Goal: Task Accomplishment & Management: Complete application form

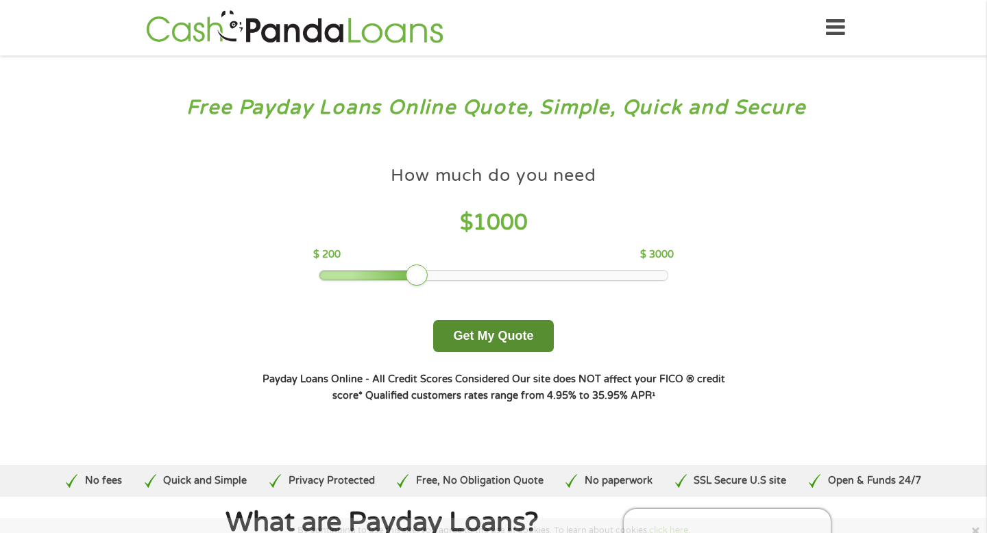
click at [481, 345] on button "Get My Quote" at bounding box center [493, 336] width 120 height 32
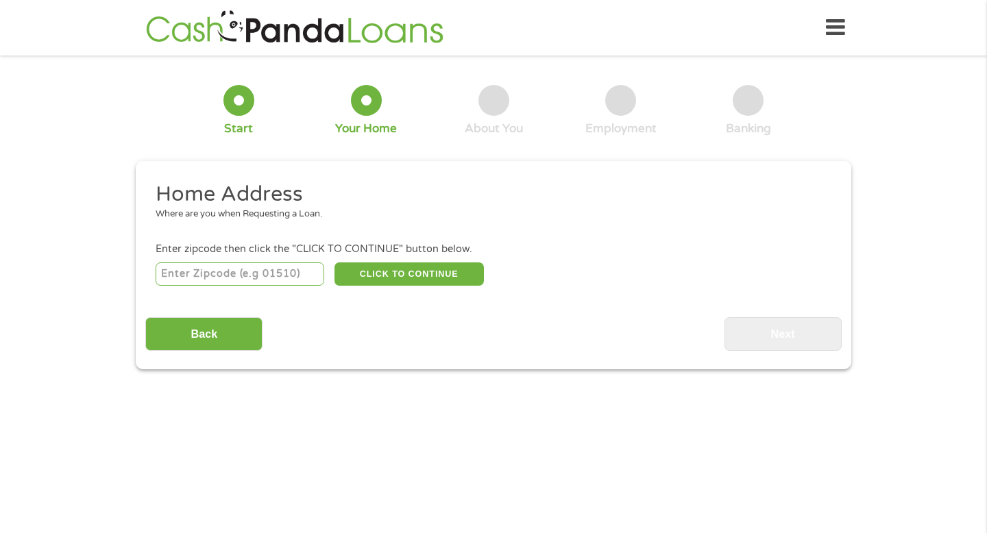
click at [170, 270] on input "number" at bounding box center [240, 273] width 169 height 23
type input "94541"
click at [435, 266] on button "CLICK TO CONTINUE" at bounding box center [408, 273] width 149 height 23
type input "94541"
type input "Hayward"
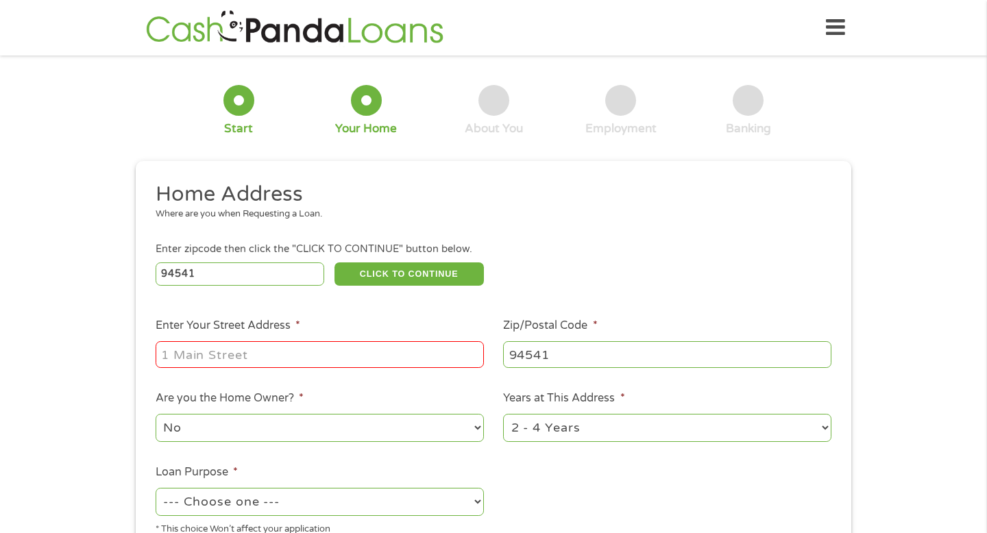
click at [253, 366] on input "Enter Your Street Address *" at bounding box center [320, 354] width 328 height 26
type input "[STREET_ADDRESS][PERSON_NAME]"
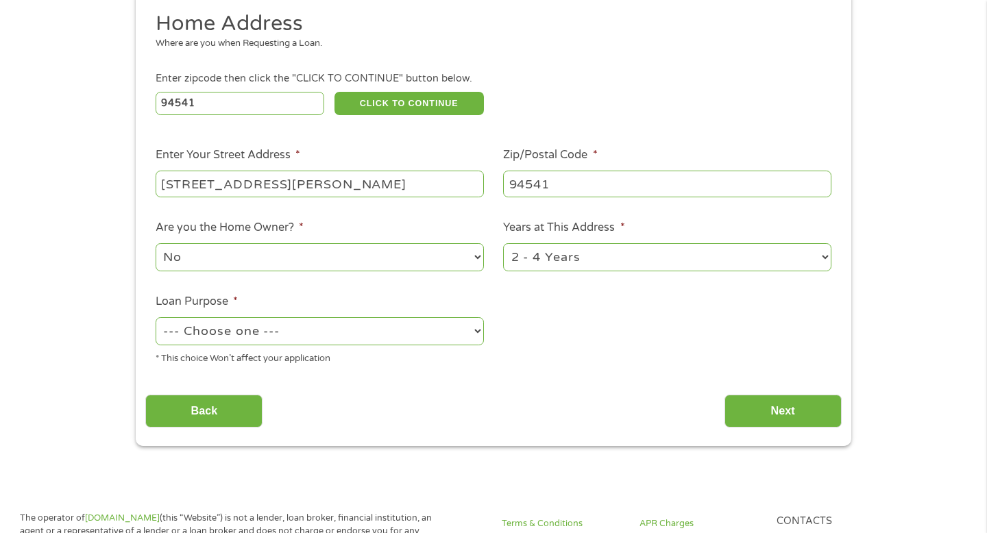
scroll to position [183, 0]
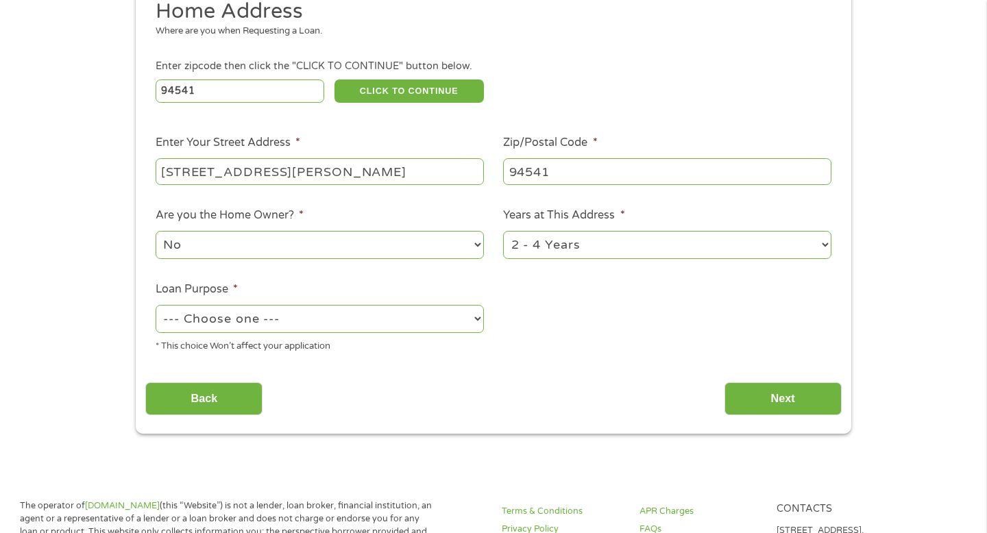
click at [297, 317] on select "--- Choose one --- Pay Bills Debt Consolidation Home Improvement Major Purchase…" at bounding box center [320, 319] width 328 height 28
select select "shorttermcash"
click at [156, 306] on select "--- Choose one --- Pay Bills Debt Consolidation Home Improvement Major Purchase…" at bounding box center [320, 319] width 328 height 28
click at [803, 389] on input "Next" at bounding box center [782, 399] width 117 height 34
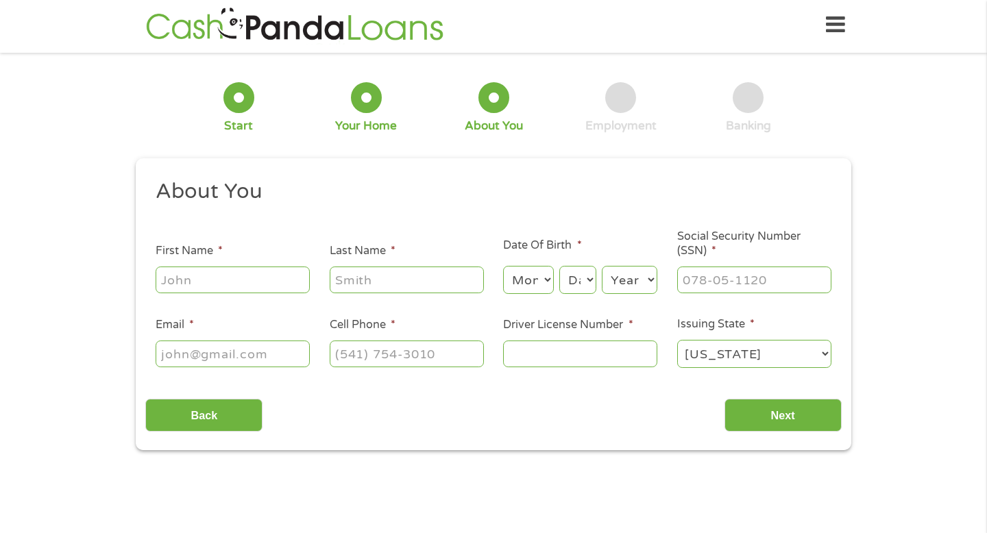
scroll to position [0, 0]
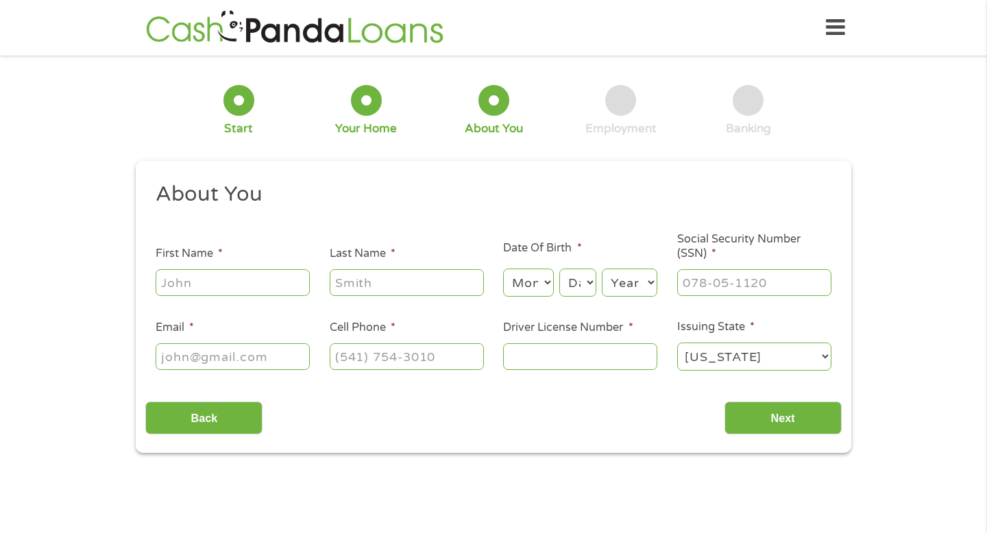
click at [271, 289] on input "First Name *" at bounding box center [233, 282] width 154 height 26
type input "r"
type input "Reshiya"
click at [446, 286] on input "Last Name *" at bounding box center [407, 282] width 154 height 26
type input "[PERSON_NAME]"
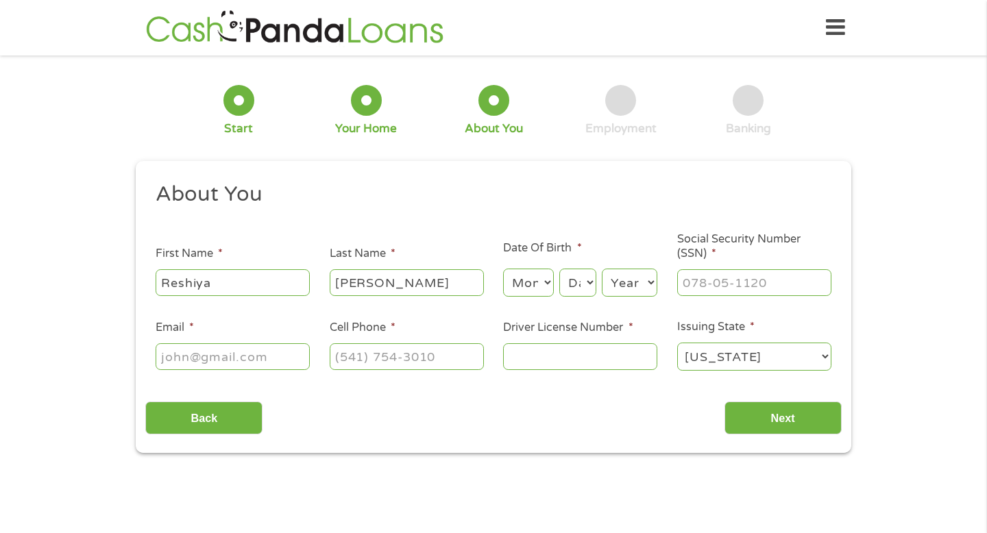
click at [540, 288] on select "Month 1 2 3 4 5 6 7 8 9 10 11 12" at bounding box center [528, 283] width 50 height 28
select select "8"
click at [503, 269] on select "Month 1 2 3 4 5 6 7 8 9 10 11 12" at bounding box center [528, 283] width 50 height 28
click at [578, 285] on select "Day 1 2 3 4 5 6 7 8 9 10 11 12 13 14 15 16 17 18 19 20 21 22 23 24 25 26 27 28 …" at bounding box center [577, 283] width 37 height 28
select select "1"
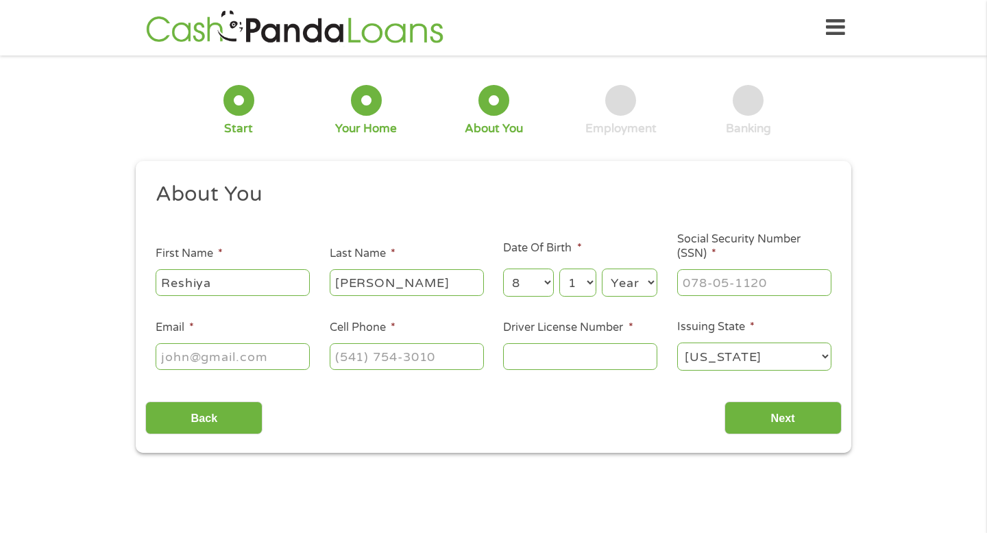
click at [559, 269] on select "Day 1 2 3 4 5 6 7 8 9 10 11 12 13 14 15 16 17 18 19 20 21 22 23 24 25 26 27 28 …" at bounding box center [577, 283] width 37 height 28
click at [626, 291] on select "Year [DATE] 2006 2005 2004 2003 2002 2001 2000 1999 1998 1997 1996 1995 1994 19…" at bounding box center [630, 283] width 56 height 28
select select "2002"
click at [602, 269] on select "Year [DATE] 2006 2005 2004 2003 2002 2001 2000 1999 1998 1997 1996 1995 1994 19…" at bounding box center [630, 283] width 56 height 28
click at [757, 281] on input "___-__-____" at bounding box center [754, 282] width 154 height 26
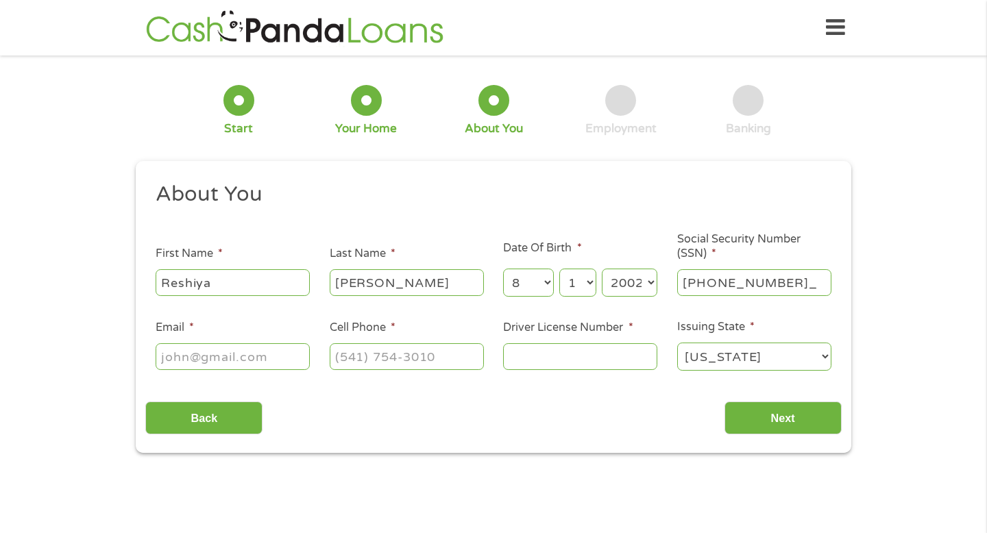
type input "625-33-2559"
click at [246, 367] on input "Email *" at bounding box center [233, 356] width 154 height 26
type input "[EMAIL_ADDRESS][DOMAIN_NAME]"
click at [367, 356] on input "(___) ___-____" at bounding box center [407, 356] width 154 height 26
type input "[PHONE_NUMBER]"
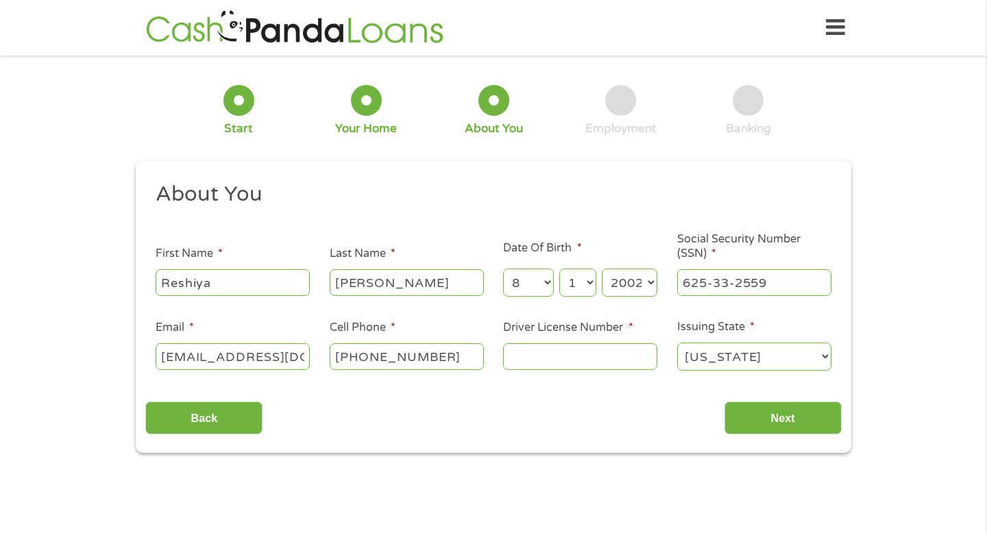
click at [555, 365] on input "Driver License Number *" at bounding box center [580, 356] width 154 height 26
type input "y8964834"
click at [752, 435] on input "Next" at bounding box center [782, 419] width 117 height 34
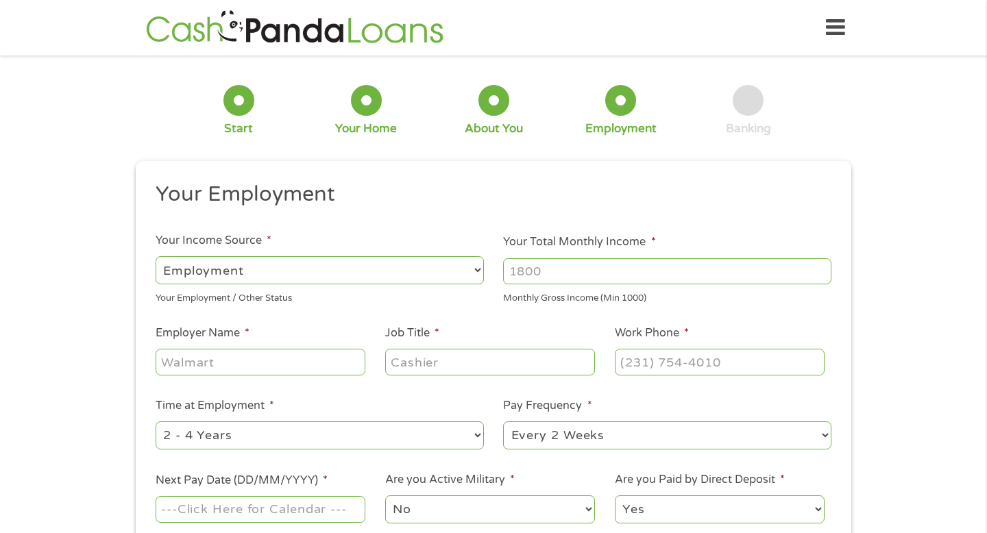
click at [563, 277] on input "Your Total Monthly Income *" at bounding box center [667, 271] width 328 height 26
type input "4900"
click at [201, 354] on input "Employer Name *" at bounding box center [261, 362] width 210 height 26
type input "Securitas"
click at [423, 361] on input "Job Title *" at bounding box center [490, 362] width 210 height 26
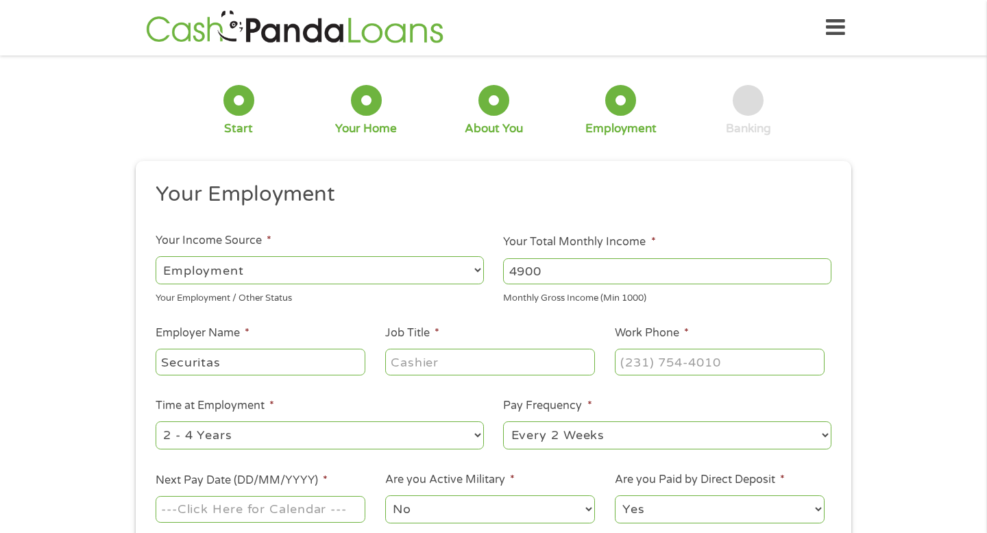
type input "a"
type input "Supervisor"
click at [670, 364] on input "(___) ___-____" at bounding box center [720, 362] width 210 height 26
type input "[PHONE_NUMBER]"
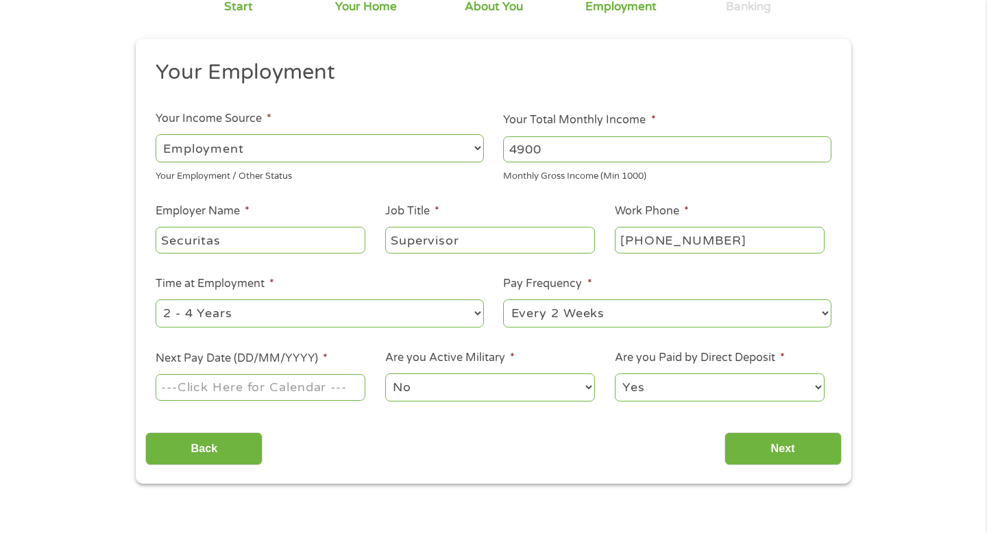
scroll to position [154, 0]
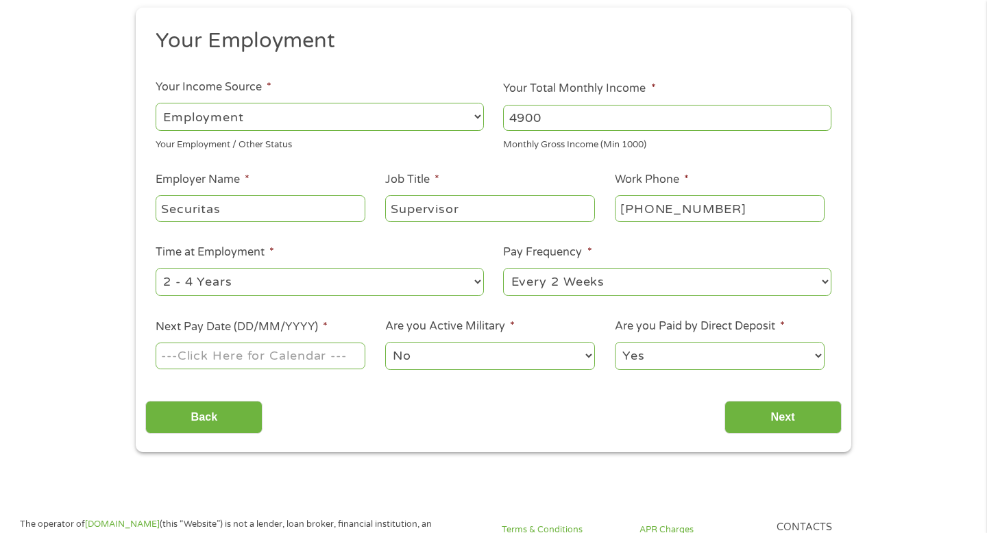
click at [447, 290] on select "--- Choose one --- 1 Year or less 1 - 2 Years 2 - 4 Years Over 4 Years" at bounding box center [320, 282] width 328 height 28
click at [156, 268] on select "--- Choose one --- 1 Year or less 1 - 2 Years 2 - 4 Years Over 4 Years" at bounding box center [320, 282] width 328 height 28
click at [555, 275] on select "--- Choose one --- Every 2 Weeks Every Week Monthly Semi-Monthly" at bounding box center [667, 282] width 328 height 28
select select "weekly"
click at [503, 268] on select "--- Choose one --- Every 2 Weeks Every Week Monthly Semi-Monthly" at bounding box center [667, 282] width 328 height 28
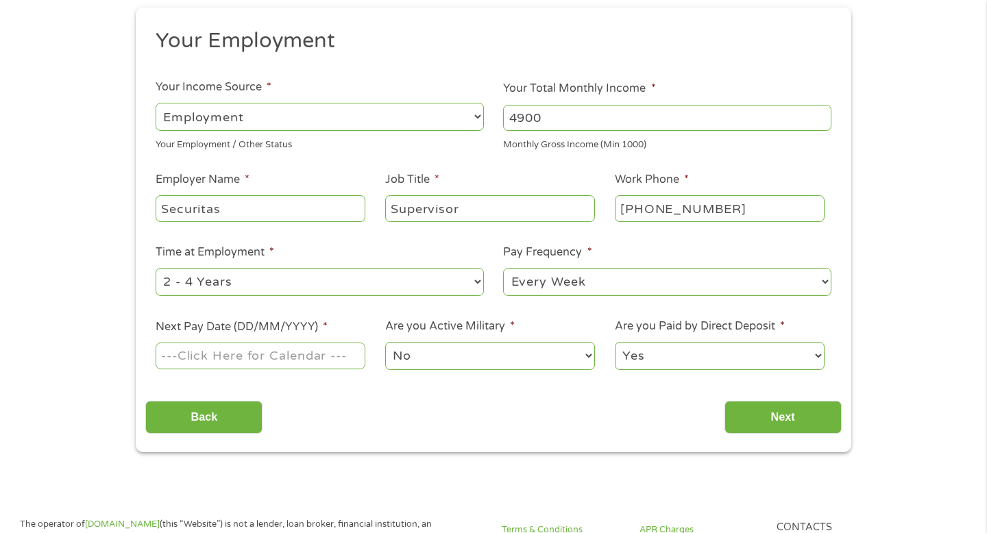
click at [316, 354] on input "Next Pay Date (DD/MM/YYYY) *" at bounding box center [261, 356] width 210 height 26
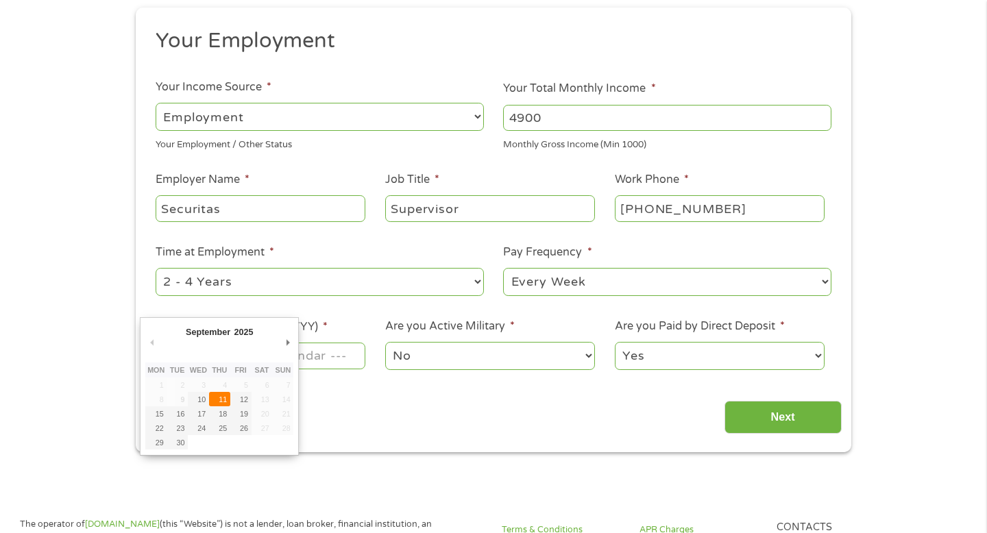
type input "[DATE]"
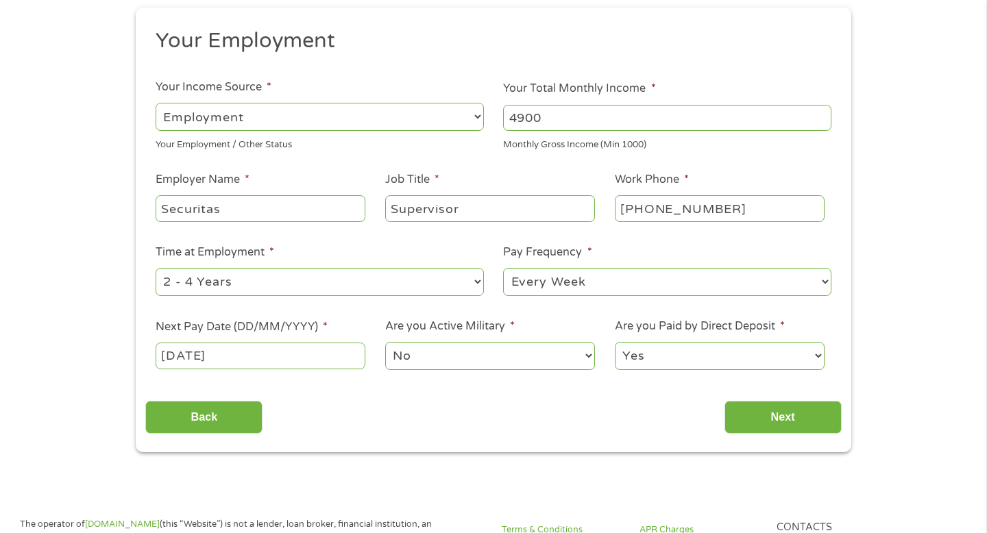
click at [422, 358] on select "No Yes" at bounding box center [490, 356] width 210 height 28
click at [385, 342] on select "No Yes" at bounding box center [490, 356] width 210 height 28
click at [652, 347] on select "Yes No" at bounding box center [720, 356] width 210 height 28
click at [615, 342] on select "Yes No" at bounding box center [720, 356] width 210 height 28
click at [774, 412] on input "Next" at bounding box center [782, 418] width 117 height 34
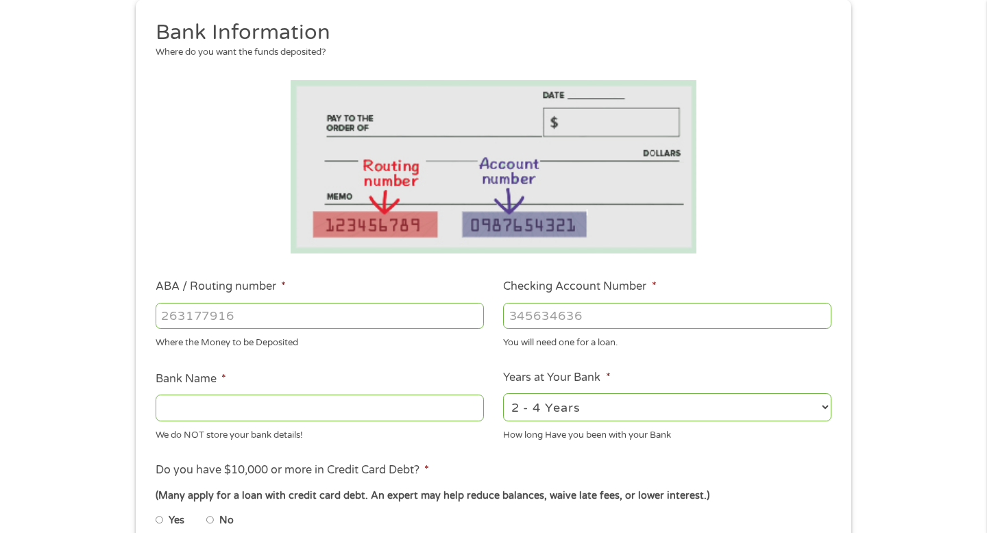
scroll to position [181, 0]
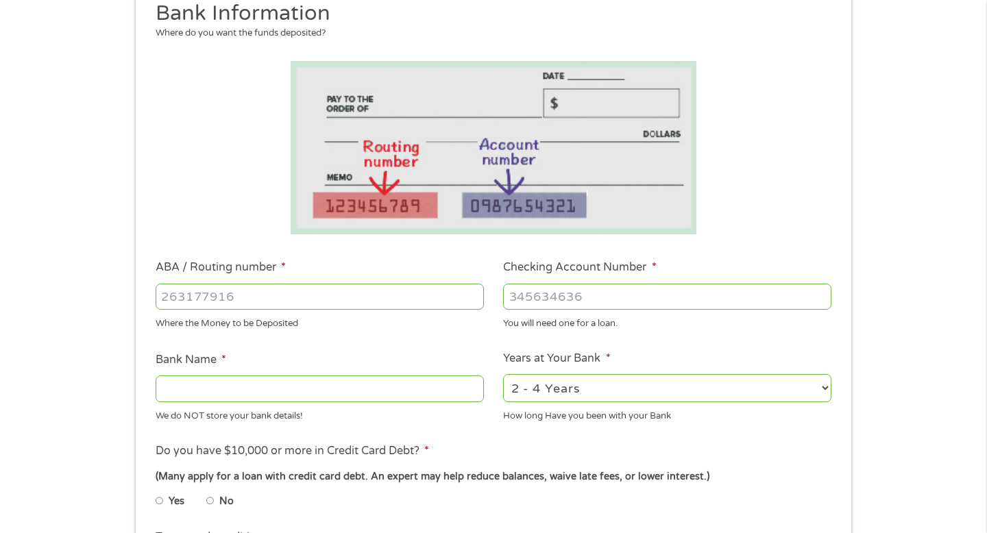
click at [407, 304] on input "ABA / Routing number *" at bounding box center [320, 297] width 328 height 26
click at [400, 306] on input "ABA / Routing number *" at bounding box center [320, 297] width 328 height 26
click at [411, 286] on input "ABA / Routing number *" at bounding box center [320, 297] width 328 height 26
click at [406, 291] on input "ABA / Routing number *" at bounding box center [320, 297] width 328 height 26
type input "121000358"
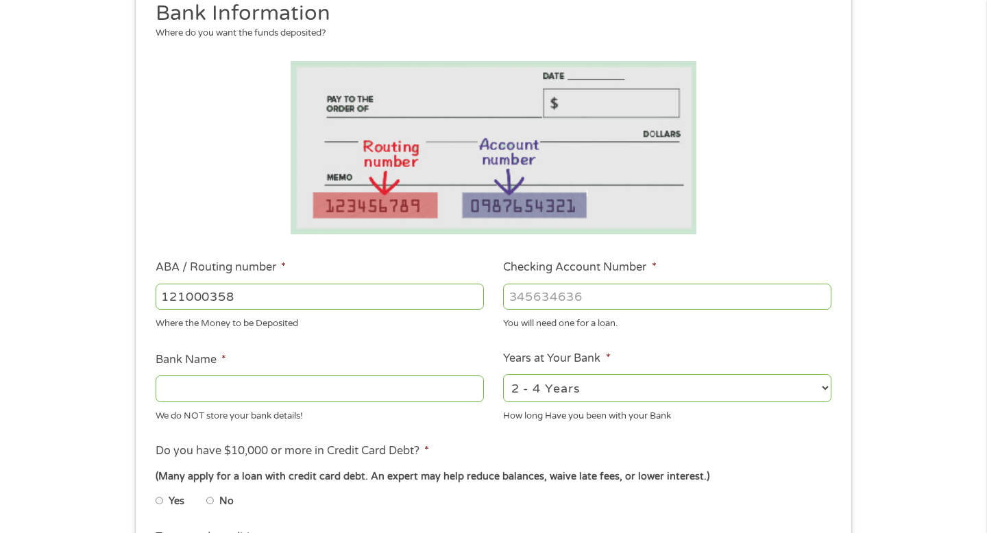
type input "BANK OF AMERICA NA"
type input "121000358"
click at [550, 305] on input "Checking Account Number *" at bounding box center [667, 297] width 328 height 26
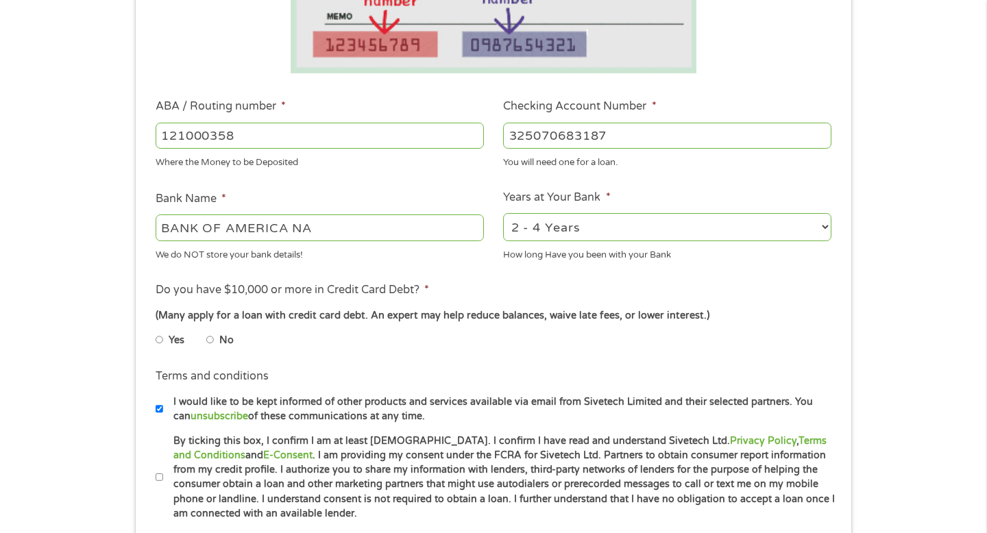
scroll to position [344, 0]
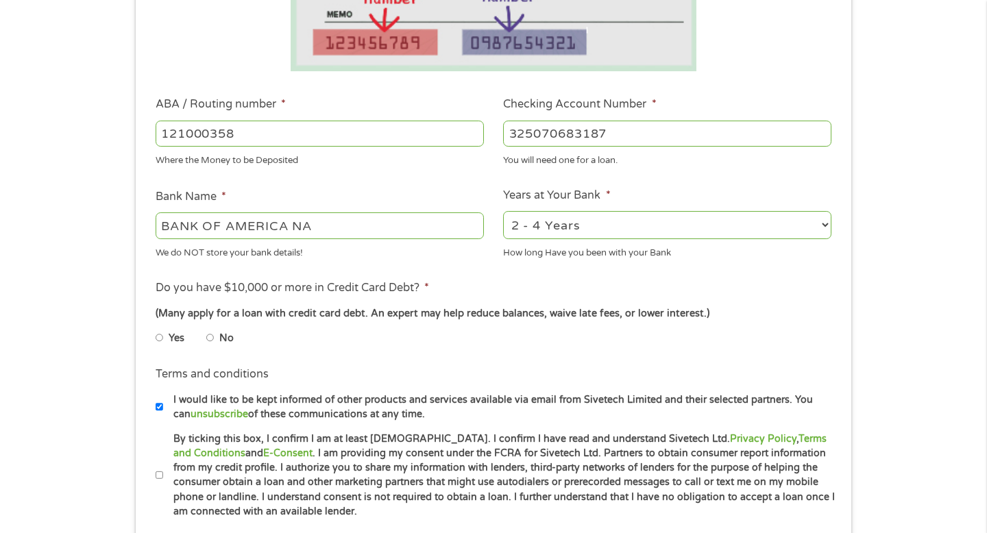
type input "325070683187"
click at [211, 335] on input "No" at bounding box center [210, 338] width 8 height 22
radio input "true"
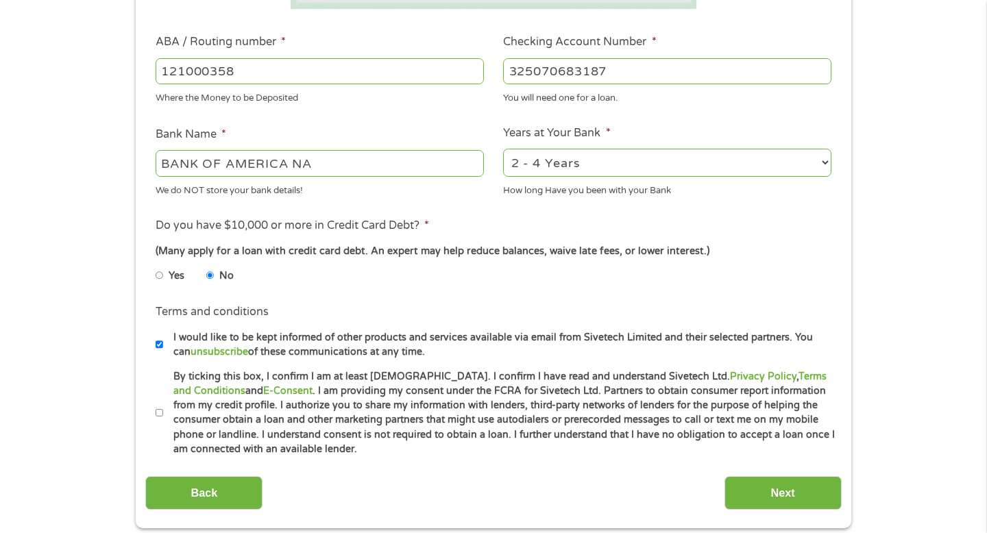
scroll to position [479, 0]
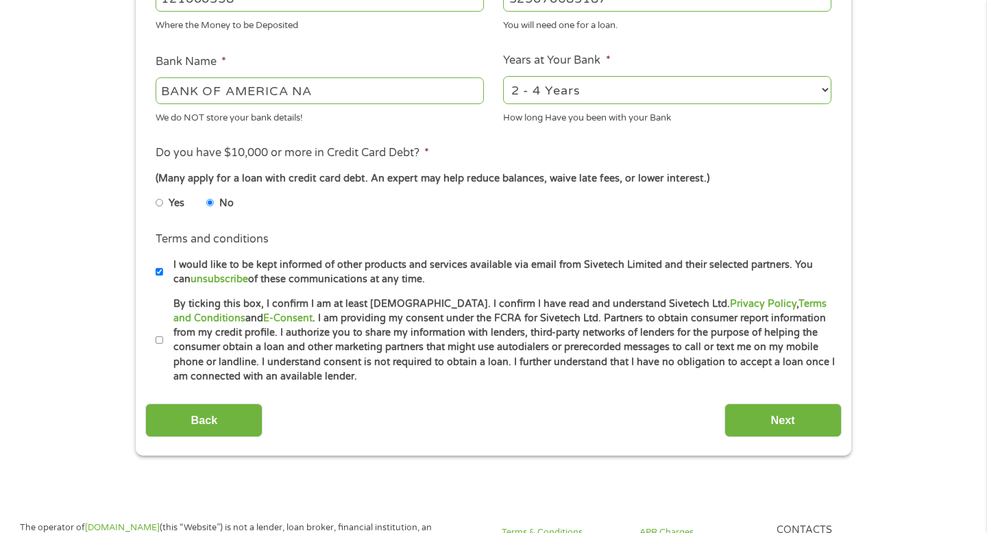
click at [162, 341] on input "By ticking this box, I confirm I am at least [DEMOGRAPHIC_DATA]. I confirm I ha…" at bounding box center [160, 341] width 8 height 22
checkbox input "true"
click at [826, 415] on input "Next" at bounding box center [782, 421] width 117 height 34
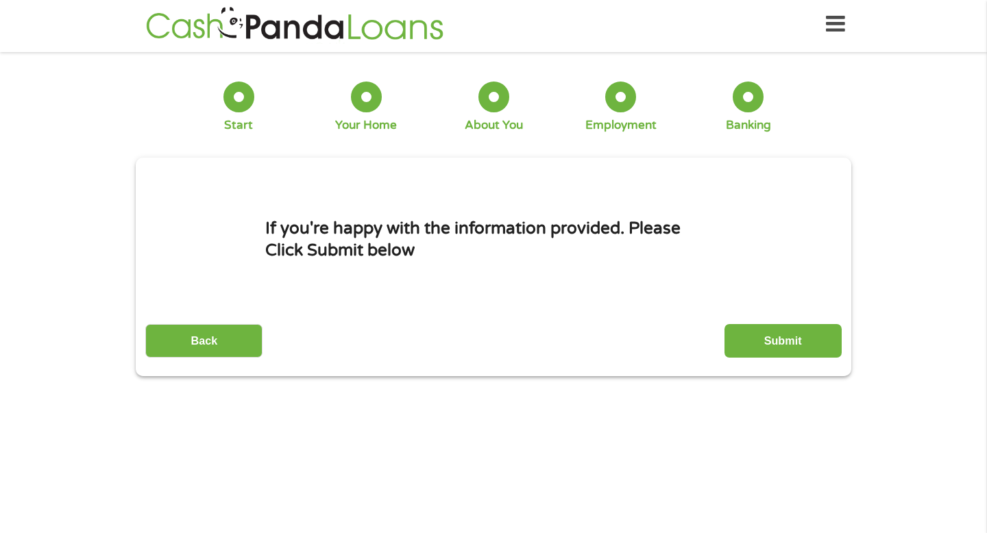
scroll to position [0, 0]
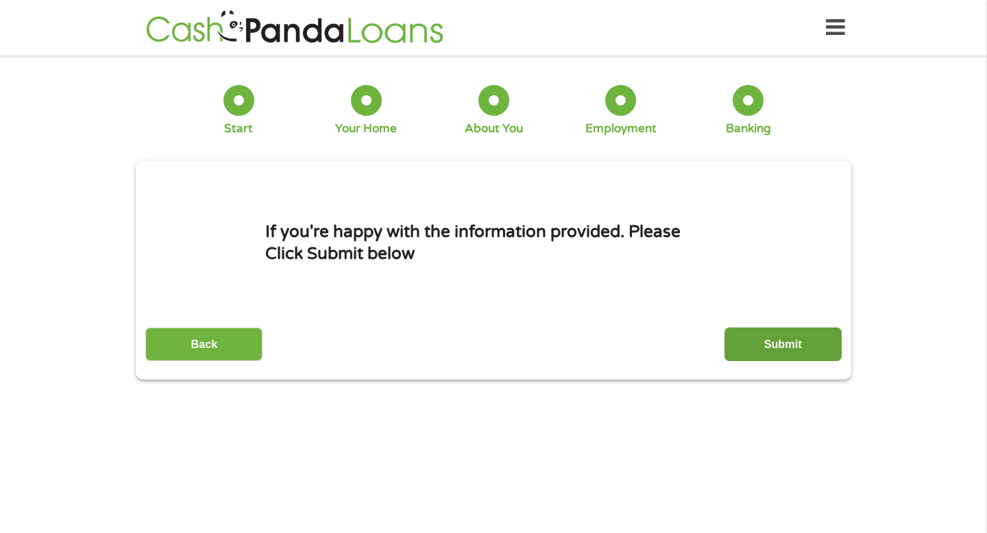
click at [802, 342] on input "Submit" at bounding box center [782, 345] width 117 height 34
